Goal: Navigation & Orientation: Find specific page/section

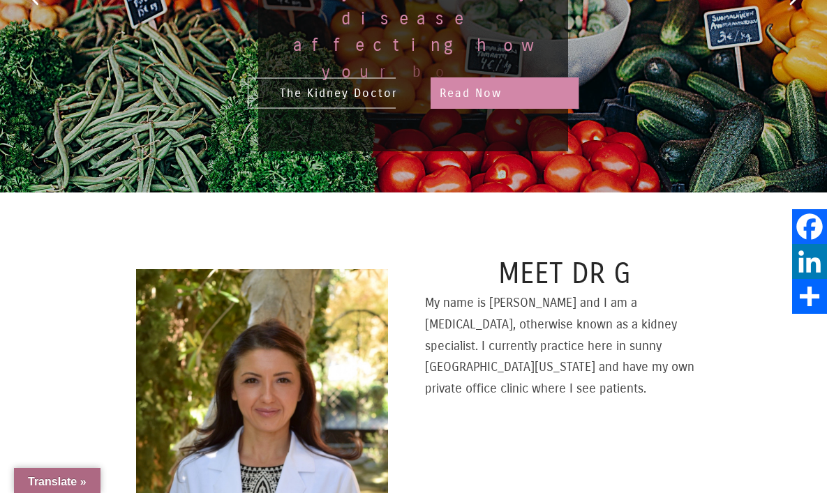
select select "Language Translate Widget"
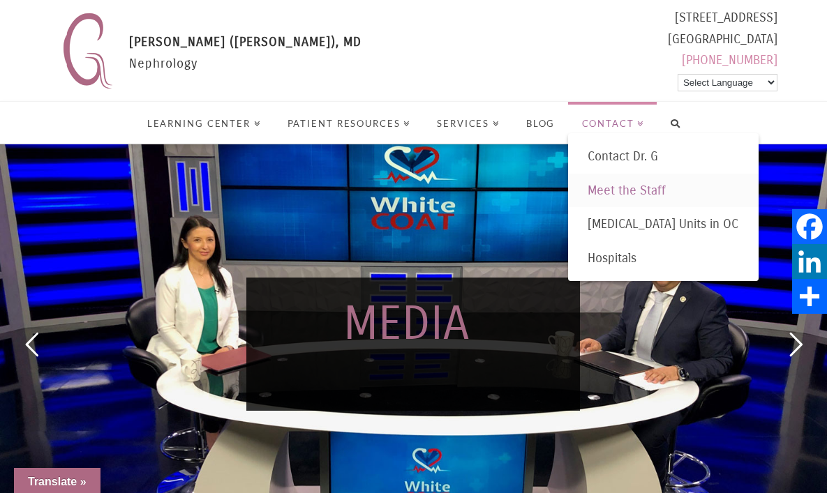
click at [611, 179] on link "Meet the Staff" at bounding box center [663, 191] width 191 height 34
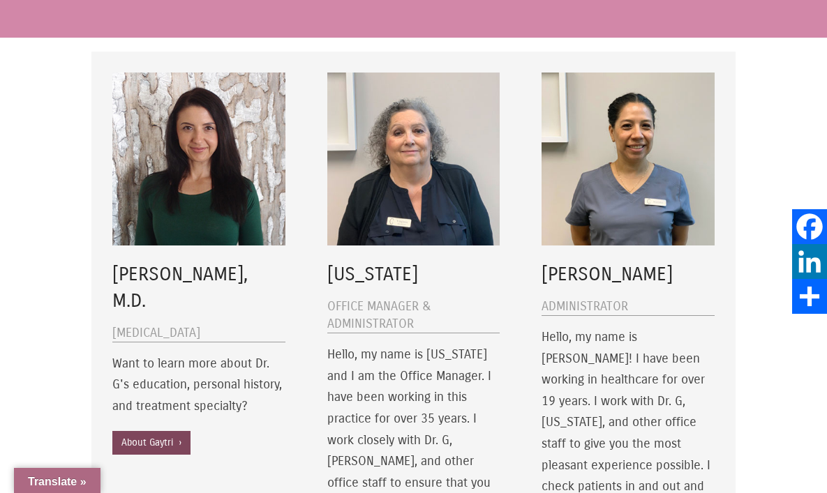
select select "Language Translate Widget"
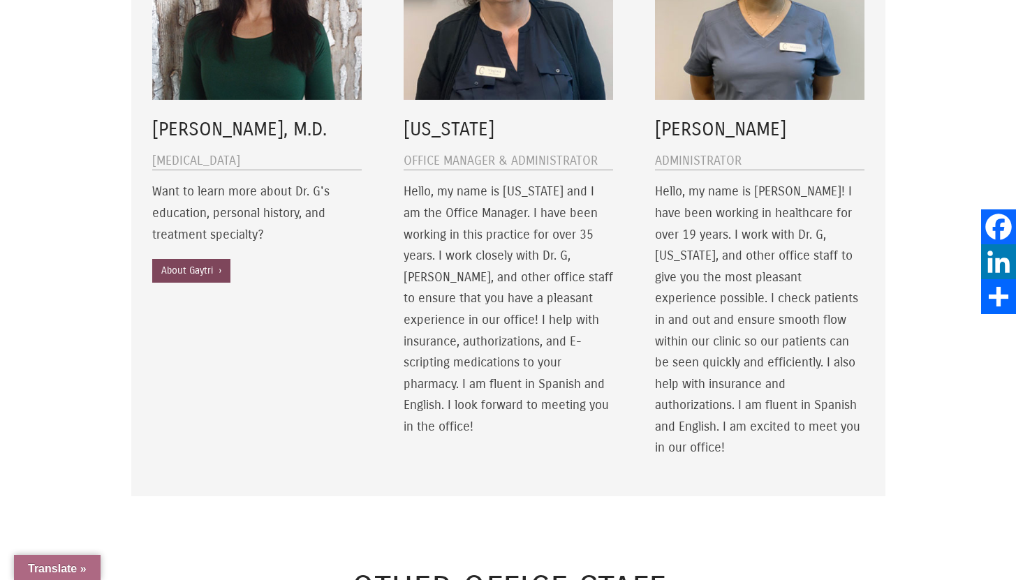
scroll to position [417, 0]
click at [208, 277] on link "About Gaytri ›" at bounding box center [191, 272] width 78 height 24
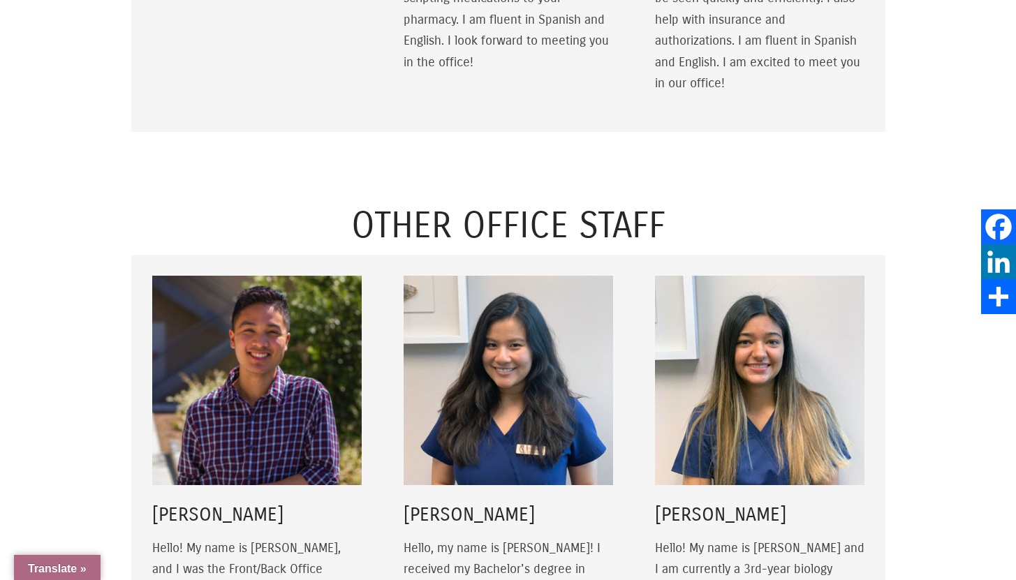
scroll to position [930, 0]
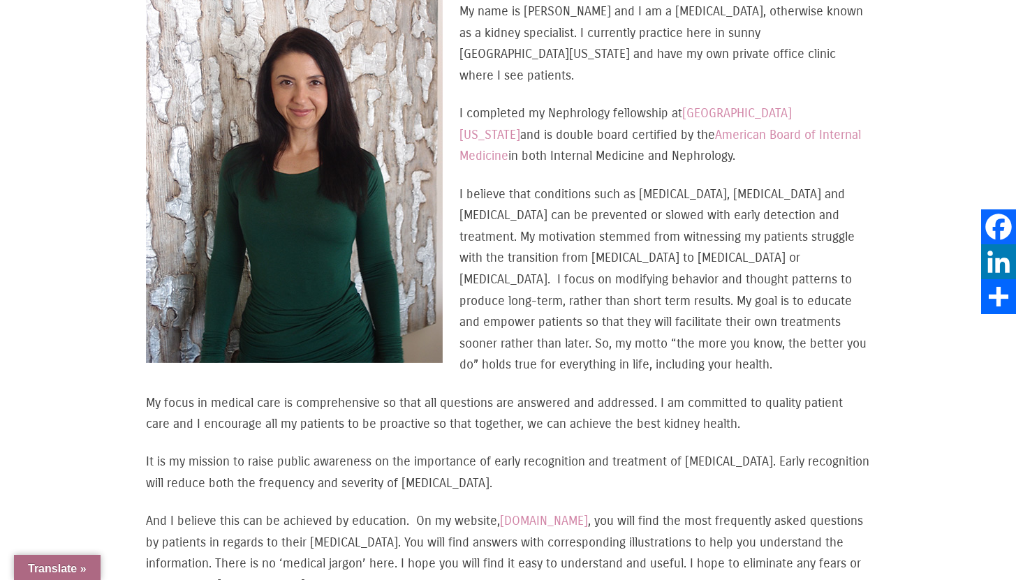
scroll to position [334, 0]
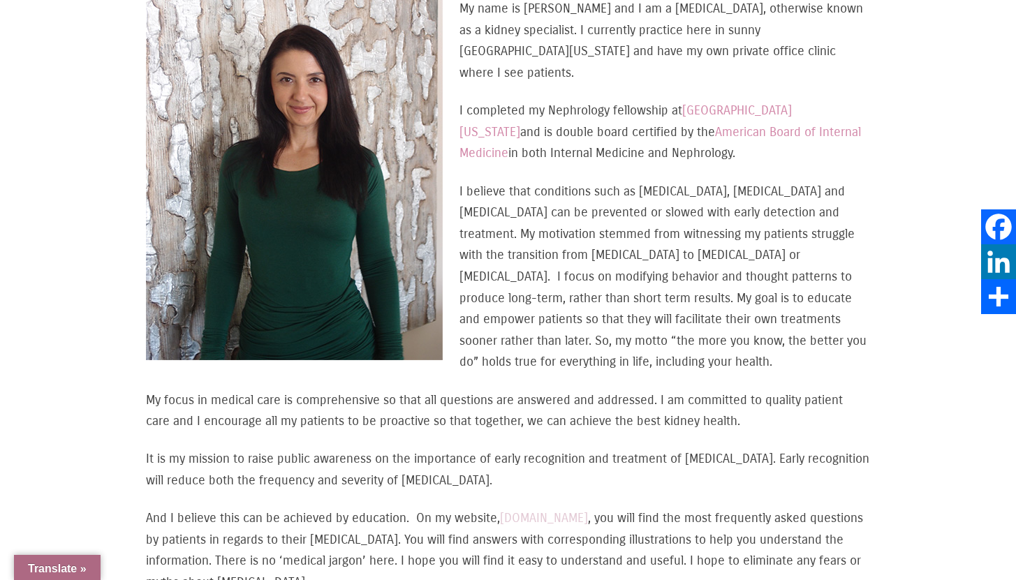
click at [543, 510] on link "[DOMAIN_NAME]" at bounding box center [544, 517] width 88 height 15
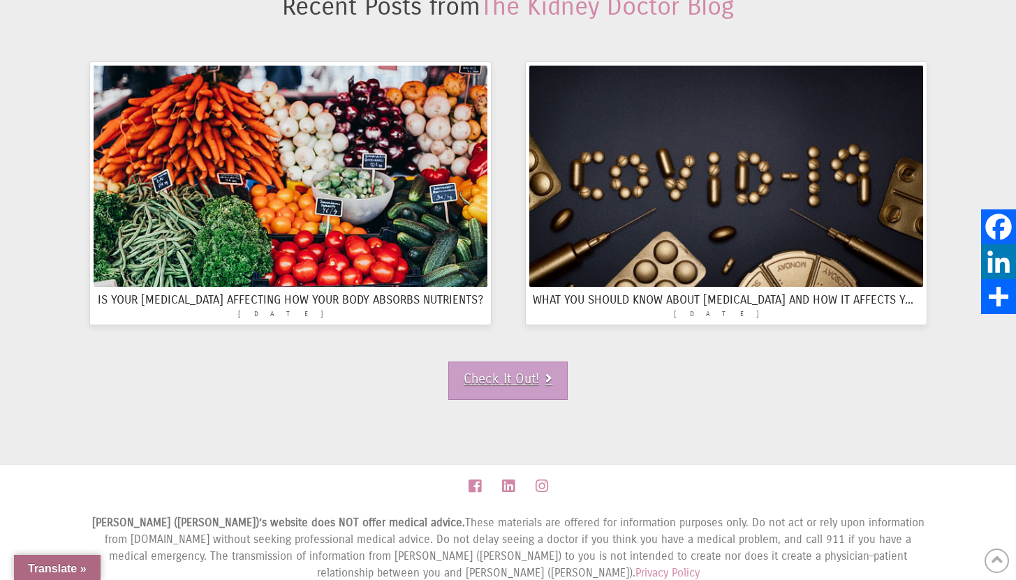
scroll to position [2052, 0]
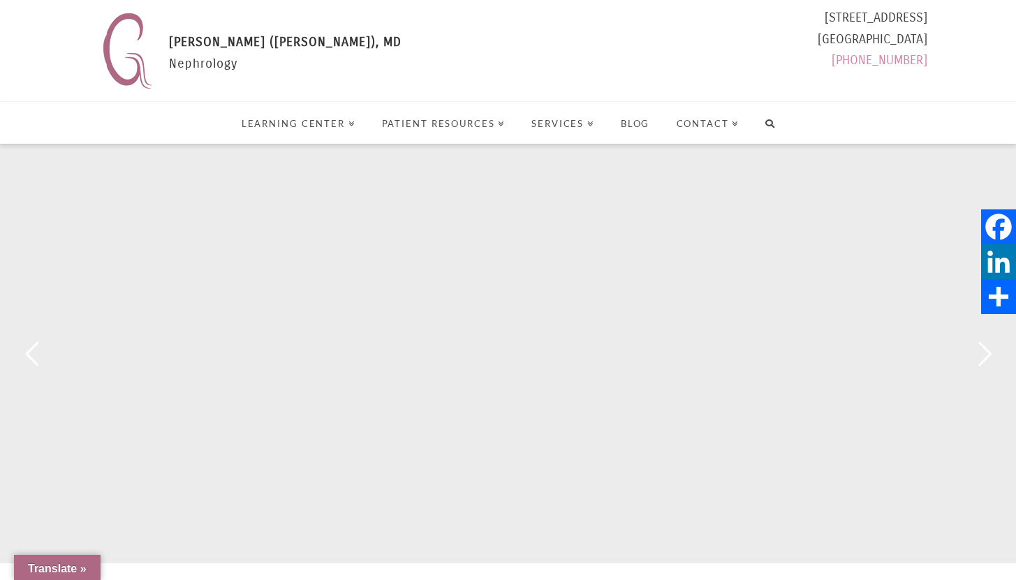
select select "Language Translate Widget"
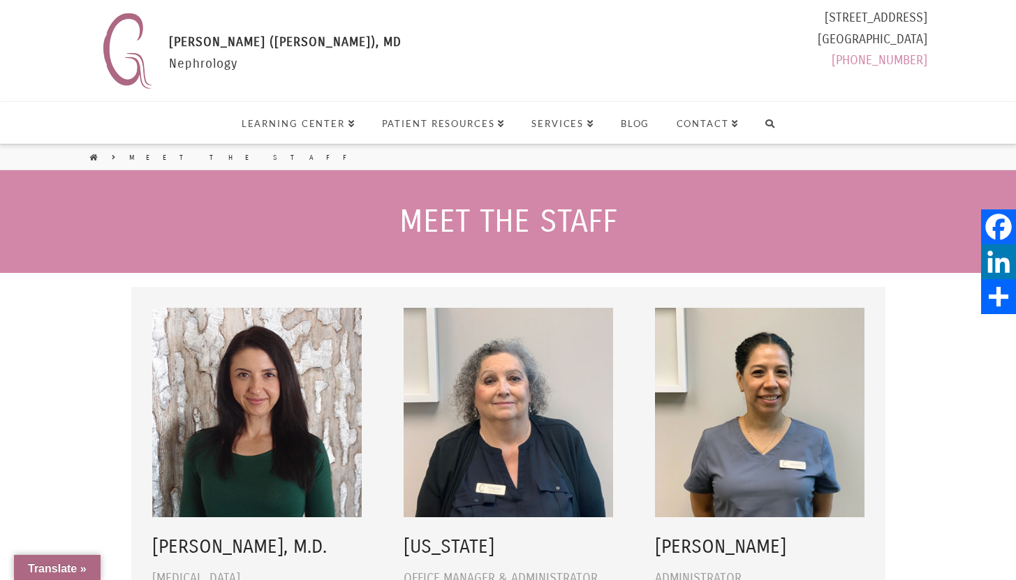
select select "Language Translate Widget"
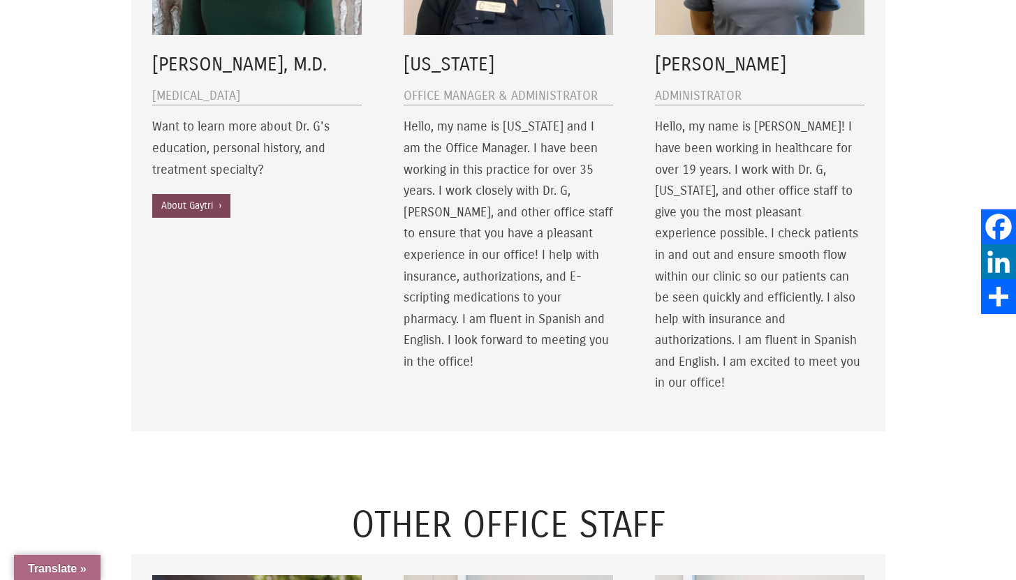
scroll to position [676, 0]
